Goal: Task Accomplishment & Management: Use online tool/utility

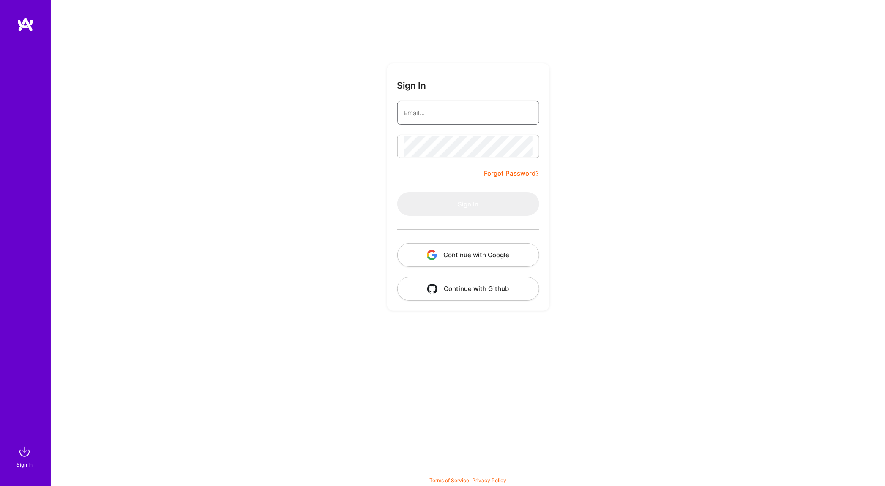
click at [500, 104] on input "email" at bounding box center [468, 113] width 128 height 22
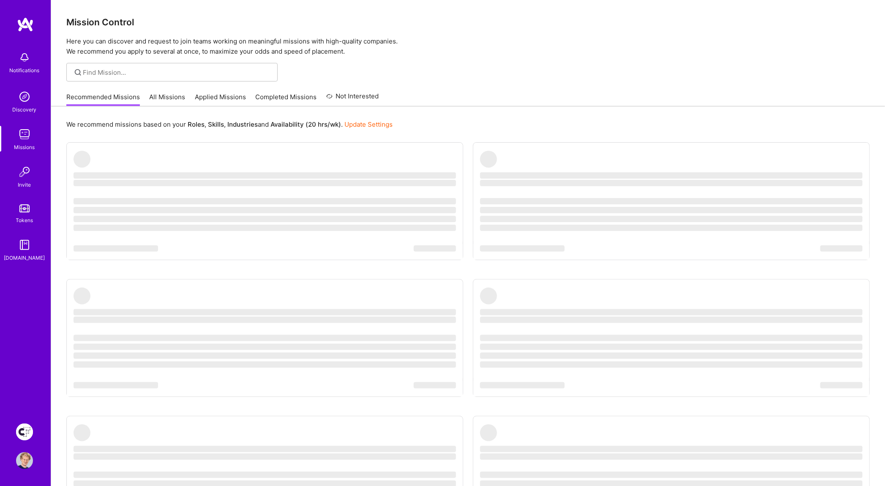
click at [514, 137] on div "We recommend missions based on your Roles , Skills , Industries and Availabilit…" at bounding box center [468, 345] width 834 height 479
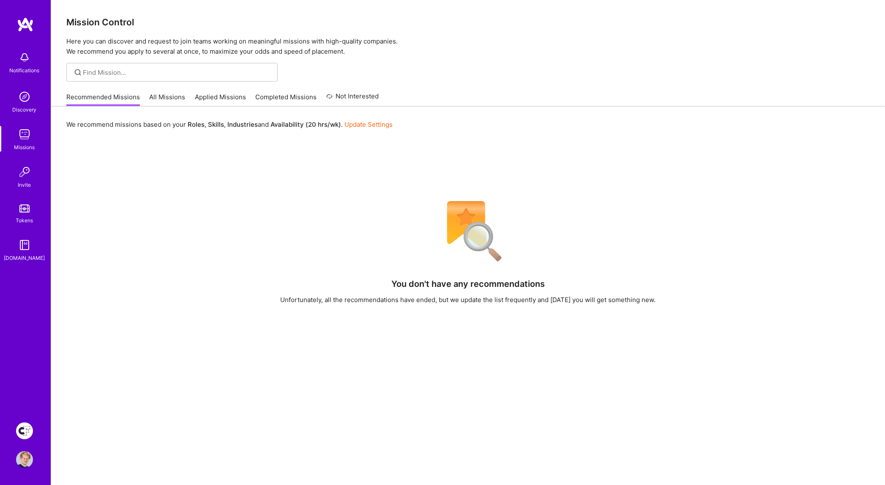
click at [26, 427] on img at bounding box center [24, 431] width 17 height 17
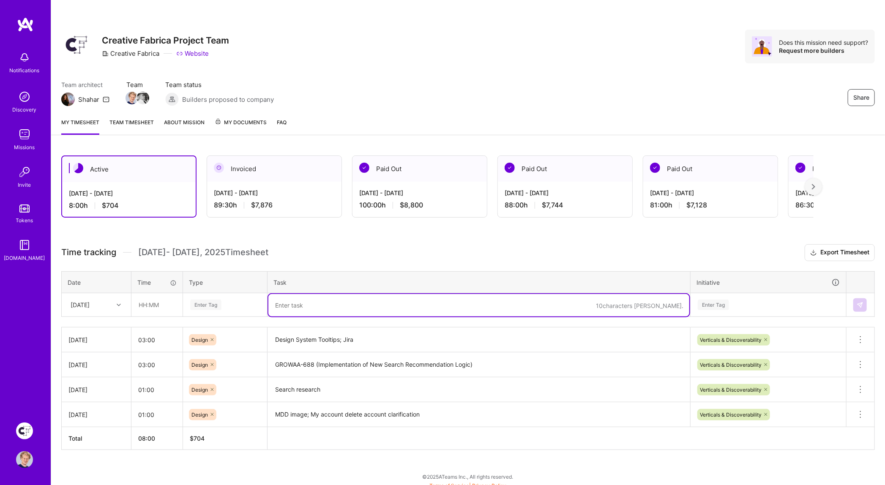
click at [303, 299] on textarea at bounding box center [478, 305] width 421 height 22
paste textarea "GROW-797"
paste textarea "Test applying US Sales Tax without charging"
type textarea "GROW-797 Test applying US Sales Tax without charging screens; tooltip design sy…"
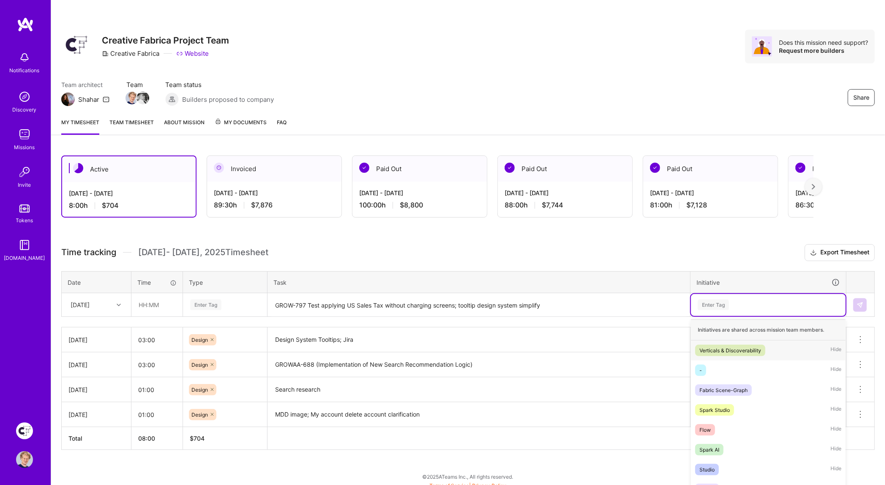
scroll to position [5, 0]
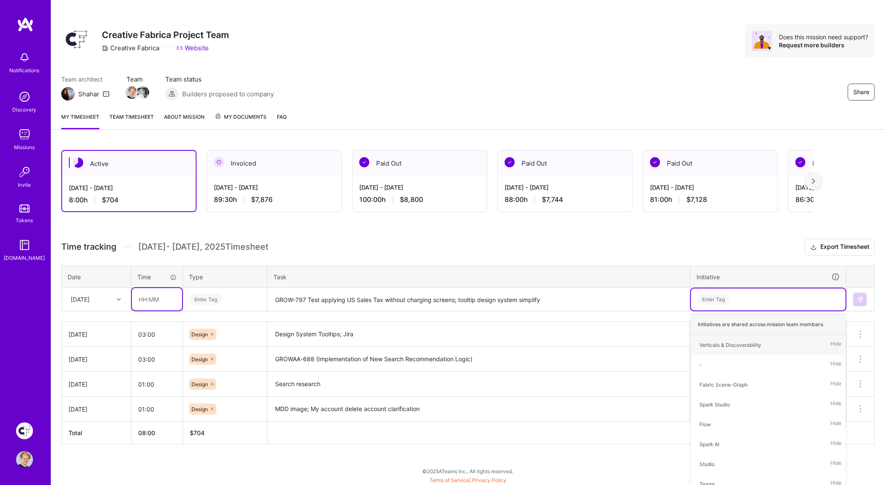
click at [156, 302] on input "text" at bounding box center [157, 299] width 50 height 22
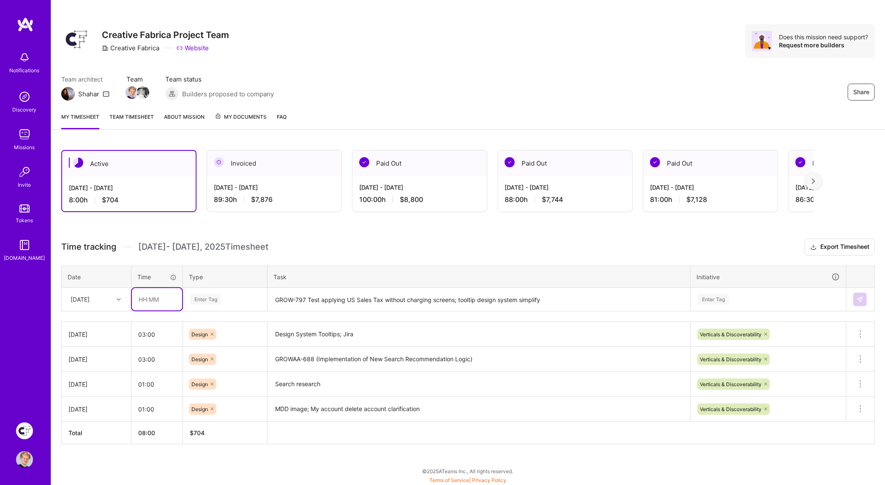
scroll to position [3, 0]
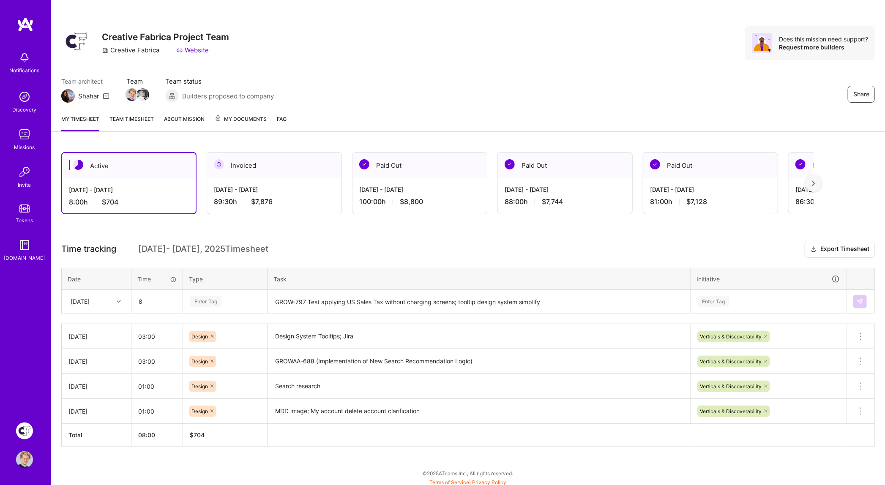
type input "08:00"
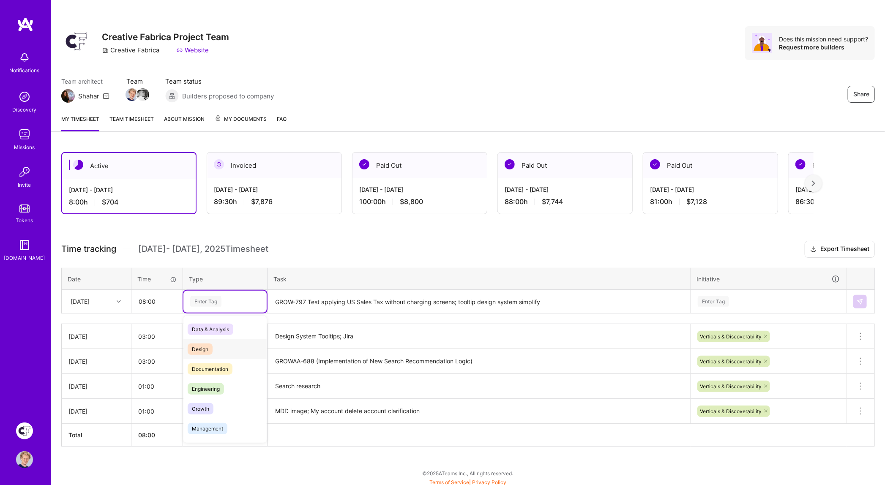
click at [198, 345] on span "Design" at bounding box center [200, 349] width 25 height 11
click at [710, 301] on div "Enter Tag" at bounding box center [713, 301] width 31 height 13
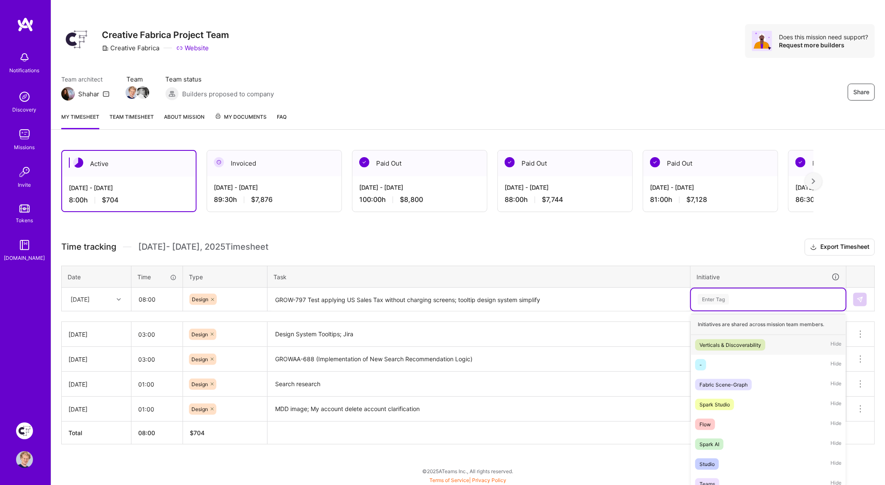
click at [718, 341] on div "Verticals & Discoverability" at bounding box center [730, 345] width 62 height 9
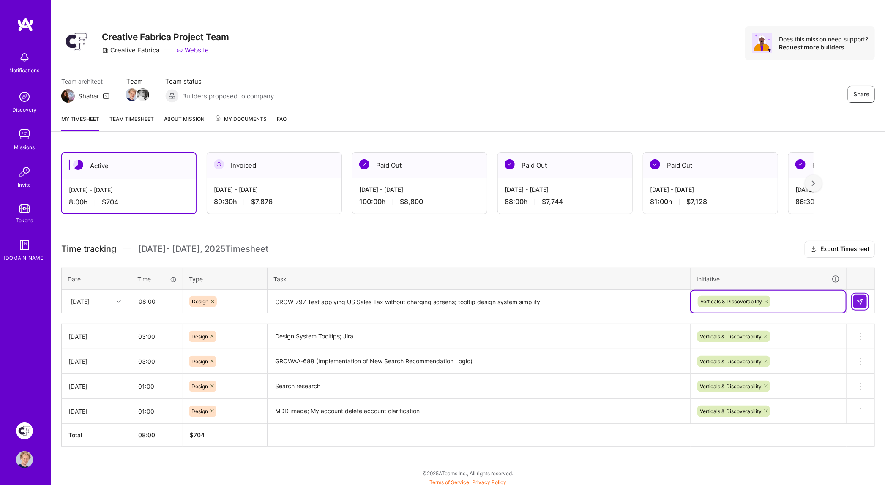
click at [857, 302] on img at bounding box center [860, 301] width 7 height 7
